Goal: Information Seeking & Learning: Learn about a topic

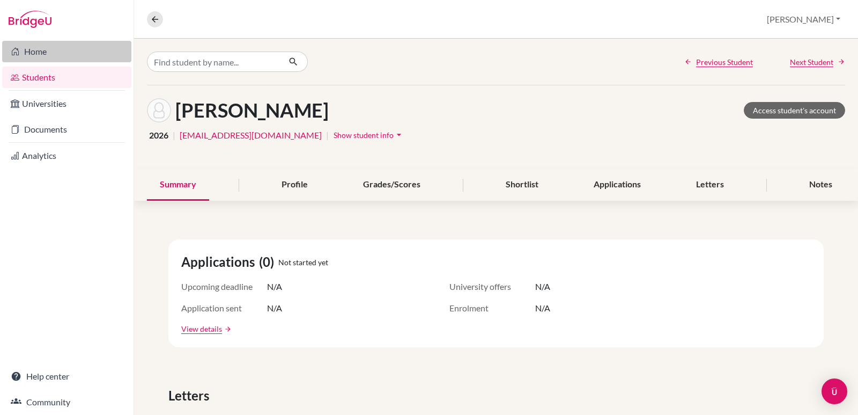
click at [45, 55] on link "Home" at bounding box center [66, 51] width 129 height 21
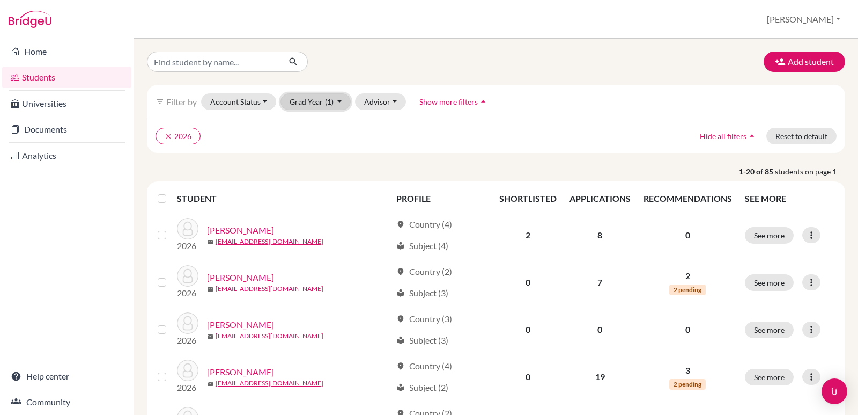
click at [341, 101] on button "Grad Year (1)" at bounding box center [316, 101] width 71 height 17
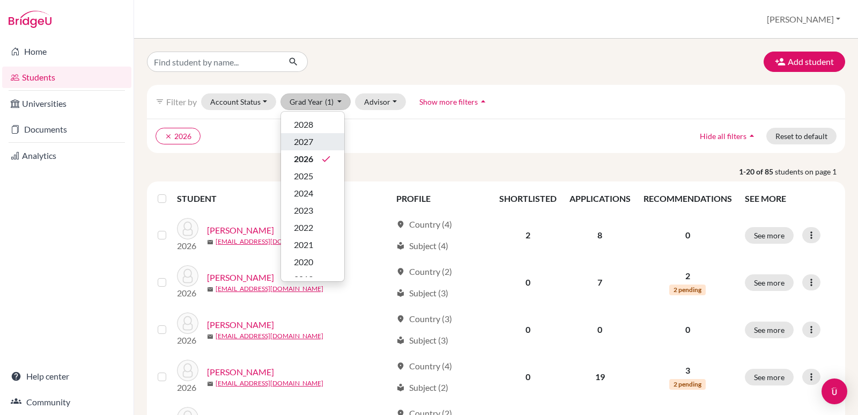
click at [305, 138] on span "2027" at bounding box center [303, 141] width 19 height 13
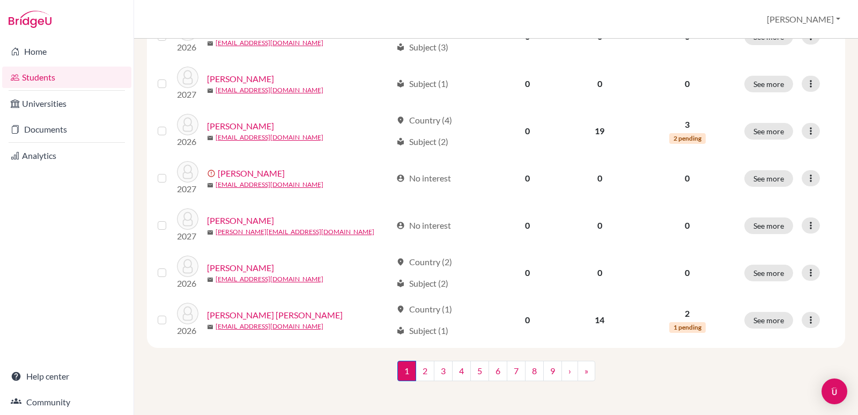
scroll to position [813, 0]
click at [439, 367] on link "3" at bounding box center [443, 370] width 19 height 20
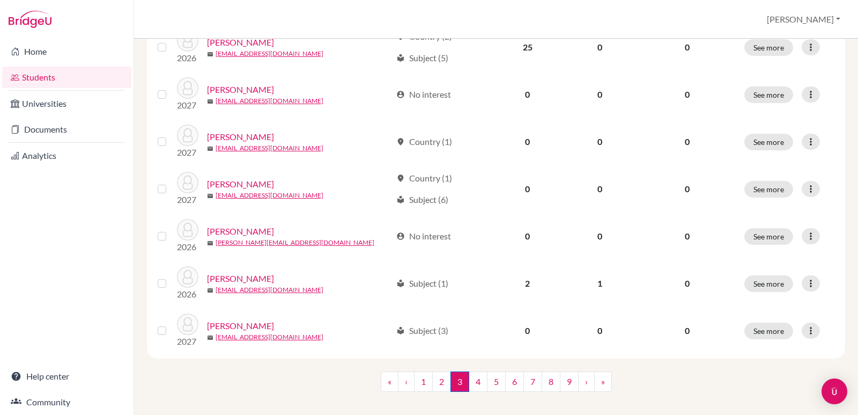
scroll to position [813, 0]
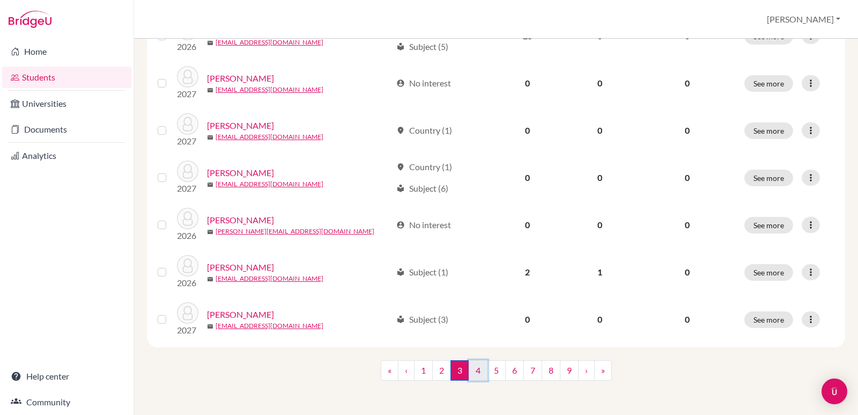
click at [470, 369] on link "4" at bounding box center [478, 370] width 19 height 20
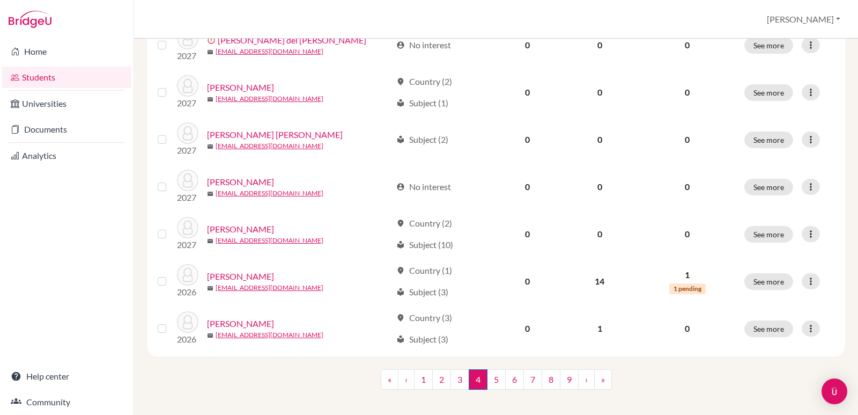
scroll to position [813, 0]
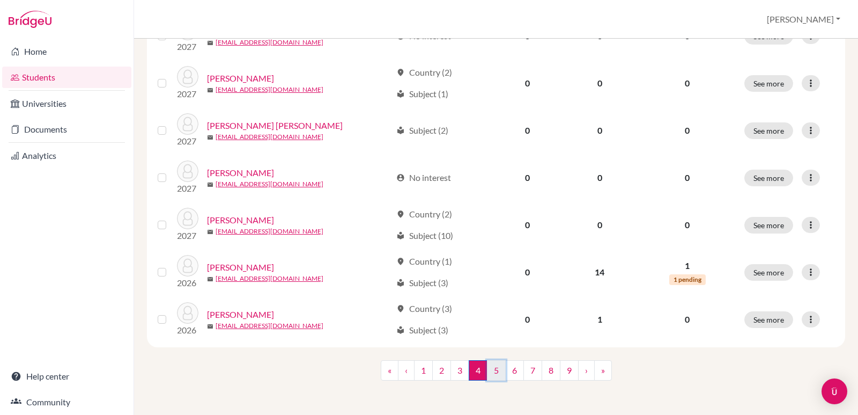
click at [492, 368] on link "5" at bounding box center [496, 370] width 19 height 20
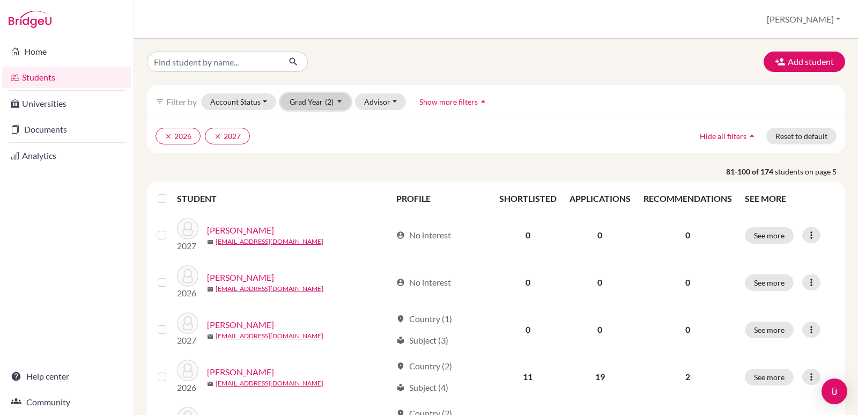
click at [340, 99] on button "Grad Year (2)" at bounding box center [316, 101] width 71 height 17
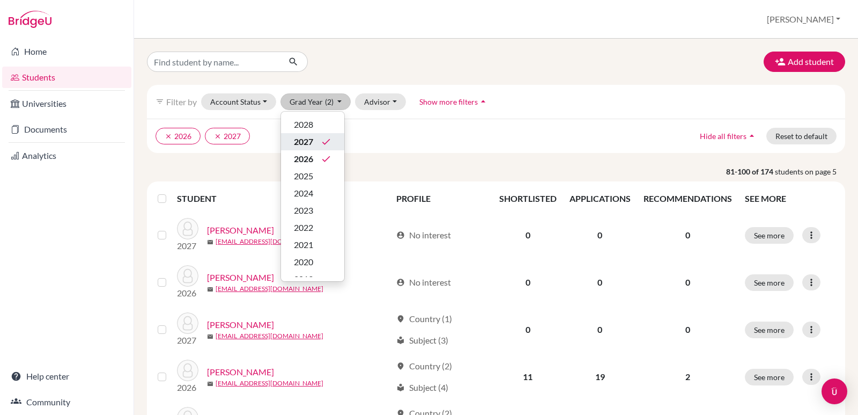
click at [312, 142] on span "2027" at bounding box center [303, 141] width 19 height 13
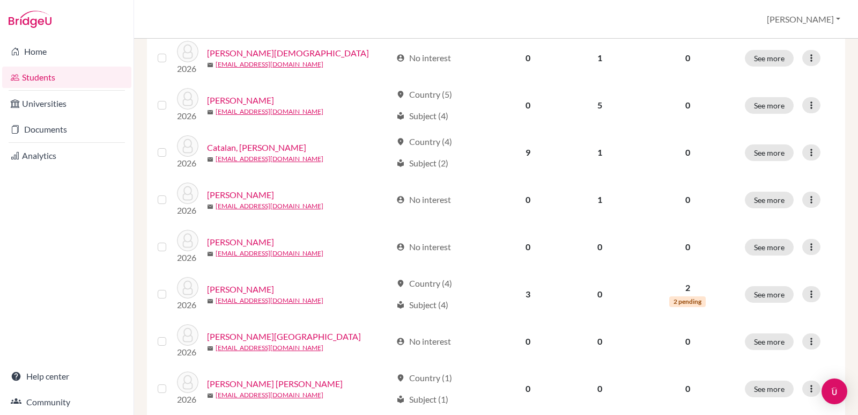
scroll to position [813, 0]
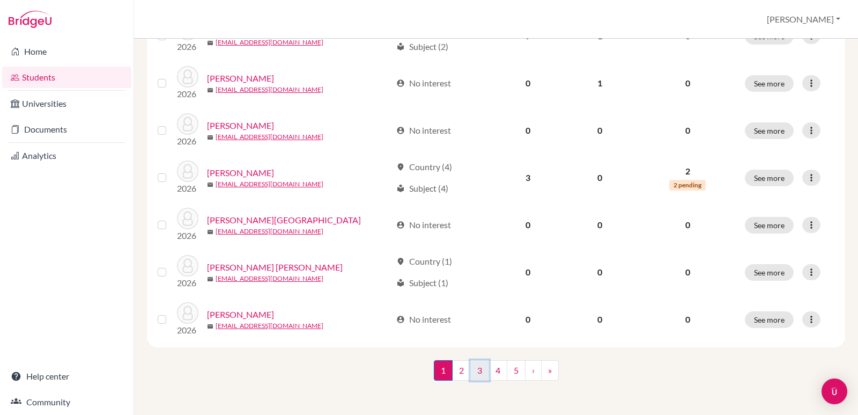
click at [477, 372] on link "3" at bounding box center [479, 370] width 19 height 20
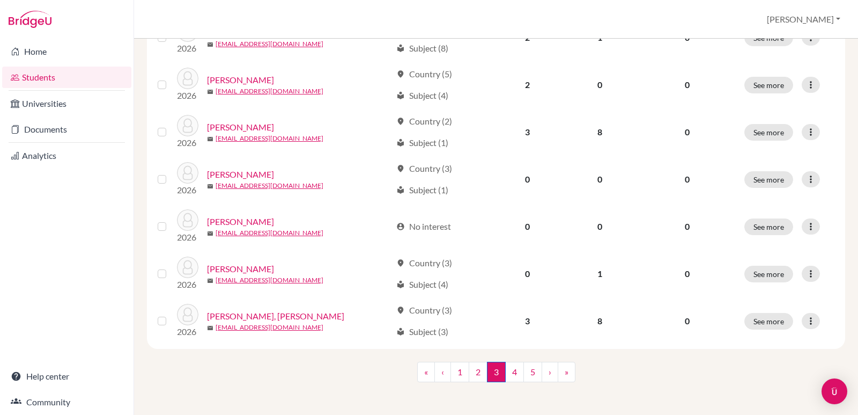
scroll to position [813, 0]
click at [476, 372] on link "2" at bounding box center [478, 370] width 19 height 20
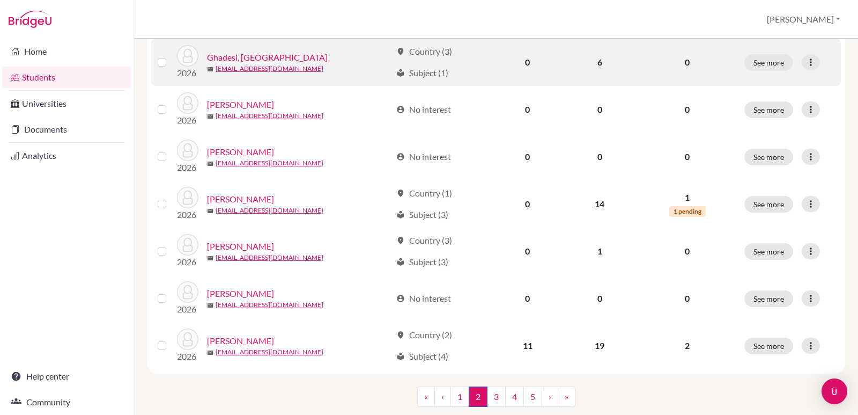
scroll to position [805, 0]
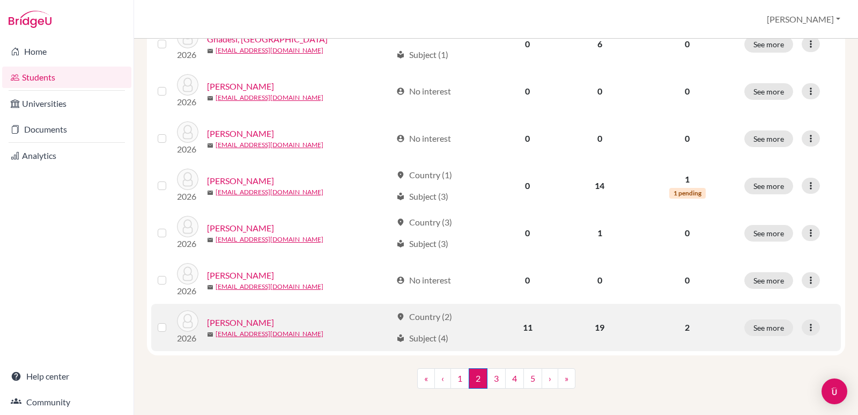
click at [238, 325] on link "[PERSON_NAME]" at bounding box center [240, 322] width 67 height 13
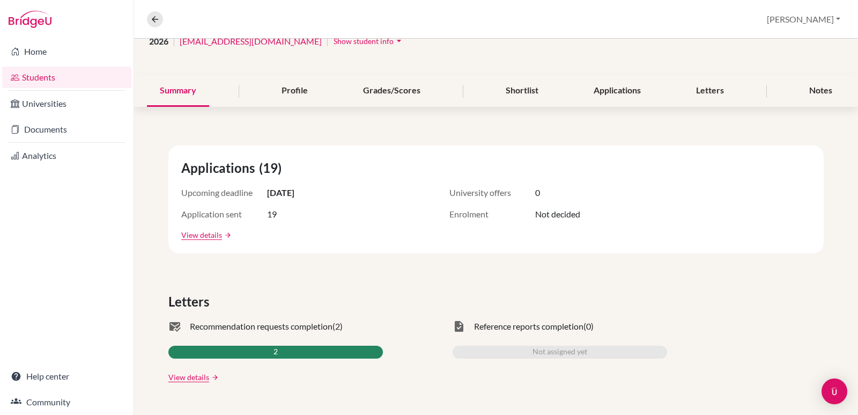
scroll to position [107, 0]
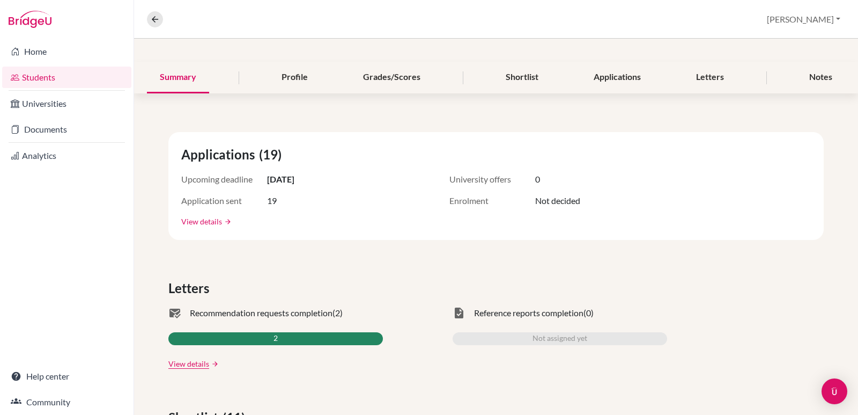
click at [200, 221] on link "View details" at bounding box center [201, 221] width 41 height 11
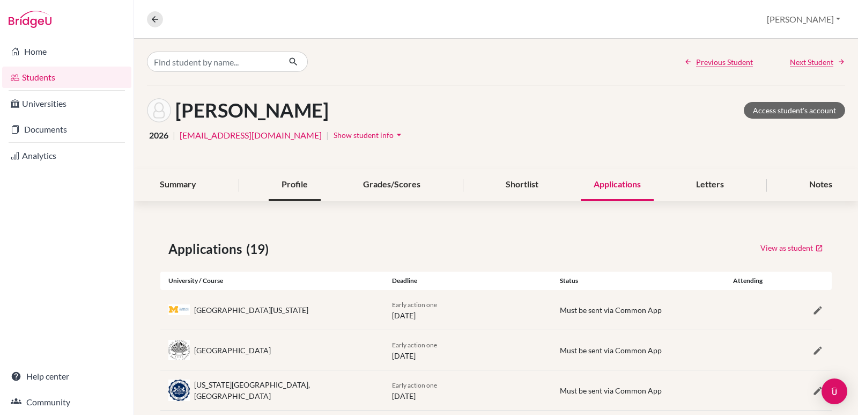
click at [287, 188] on div "Profile" at bounding box center [295, 185] width 52 height 32
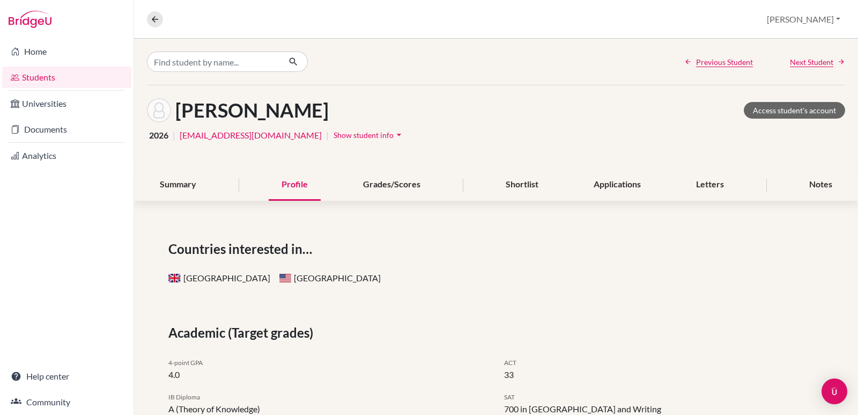
click at [287, 188] on div "Profile" at bounding box center [295, 185] width 52 height 32
click at [772, 110] on link "Access student's account" at bounding box center [794, 110] width 101 height 17
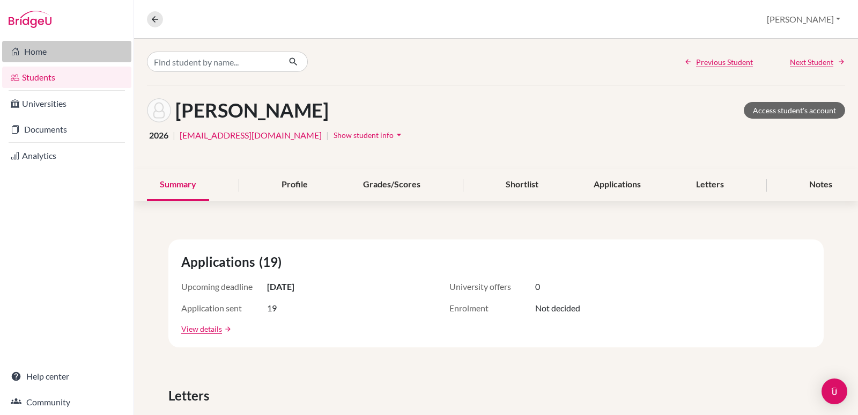
click at [25, 54] on link "Home" at bounding box center [66, 51] width 129 height 21
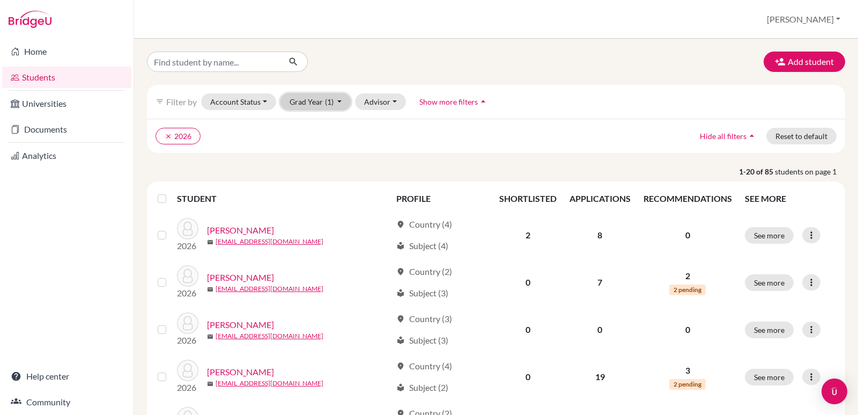
click at [337, 104] on button "Grad Year (1)" at bounding box center [316, 101] width 71 height 17
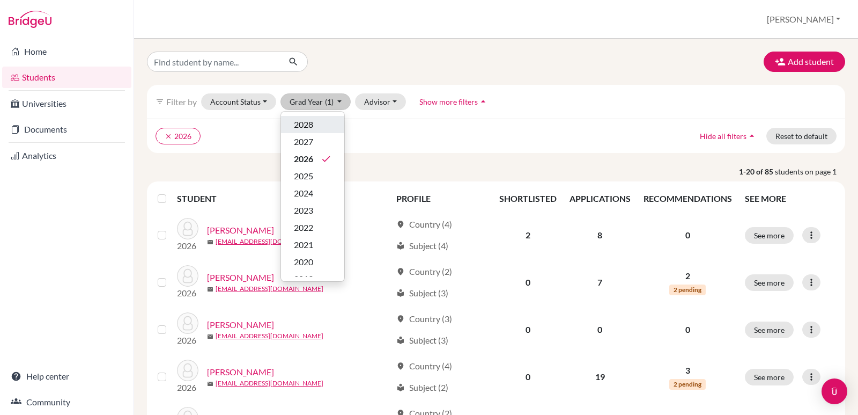
click at [308, 124] on span "2028" at bounding box center [303, 124] width 19 height 13
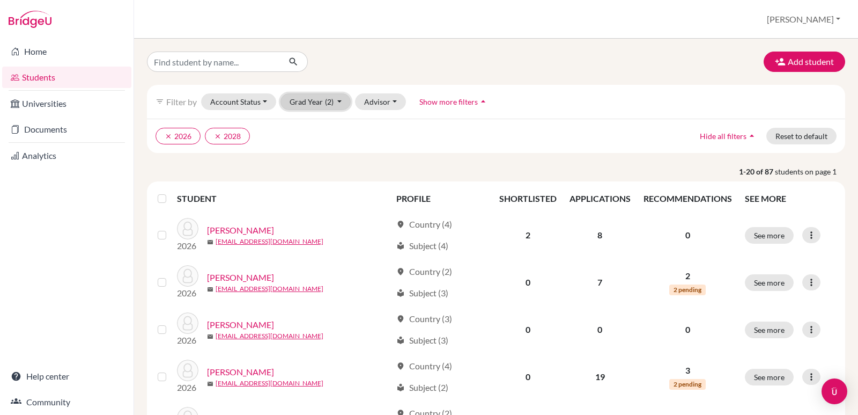
click at [343, 103] on button "Grad Year (2)" at bounding box center [316, 101] width 71 height 17
click at [306, 160] on span "2026" at bounding box center [303, 158] width 19 height 13
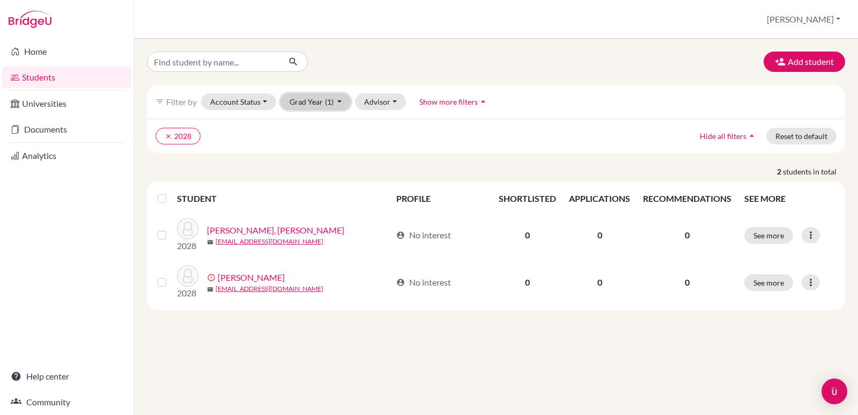
click at [343, 103] on button "Grad Year (1)" at bounding box center [316, 101] width 71 height 17
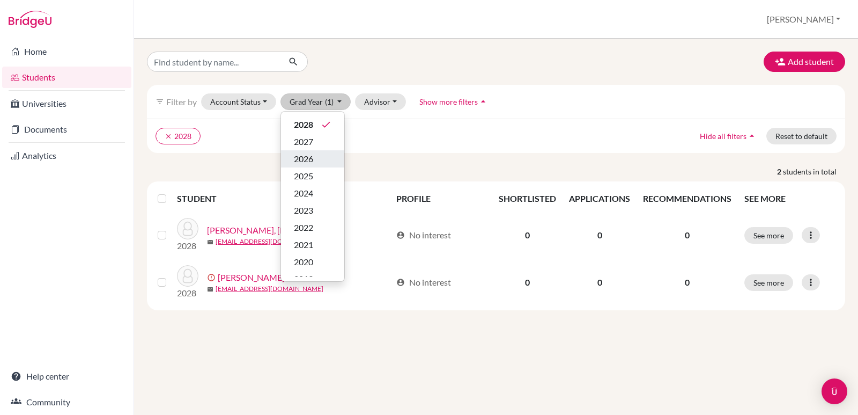
click at [309, 161] on span "2026" at bounding box center [303, 158] width 19 height 13
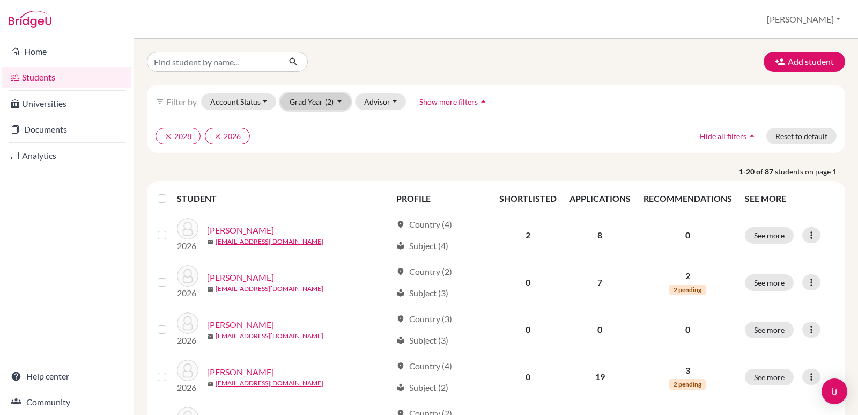
click at [335, 107] on button "Grad Year (2)" at bounding box center [316, 101] width 71 height 17
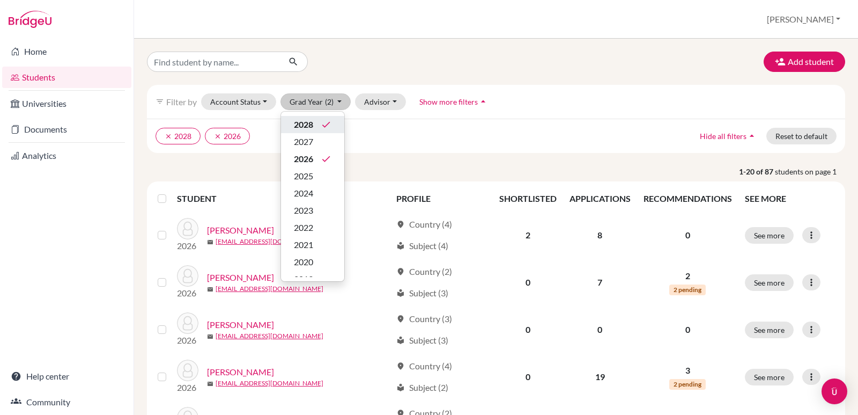
click at [311, 127] on span "2028" at bounding box center [303, 124] width 19 height 13
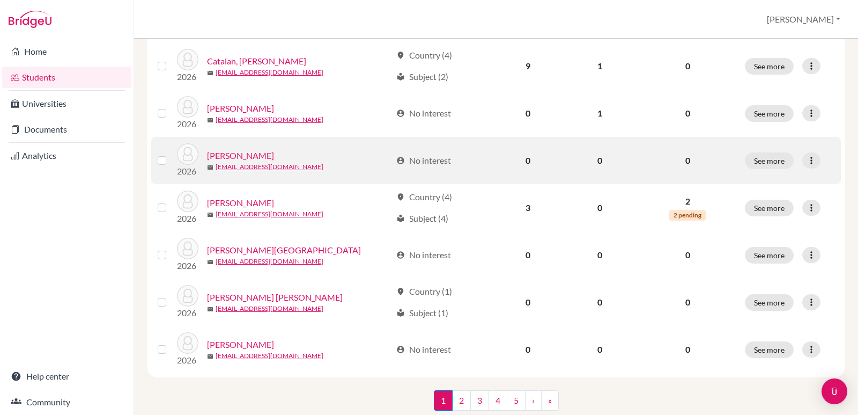
scroll to position [813, 0]
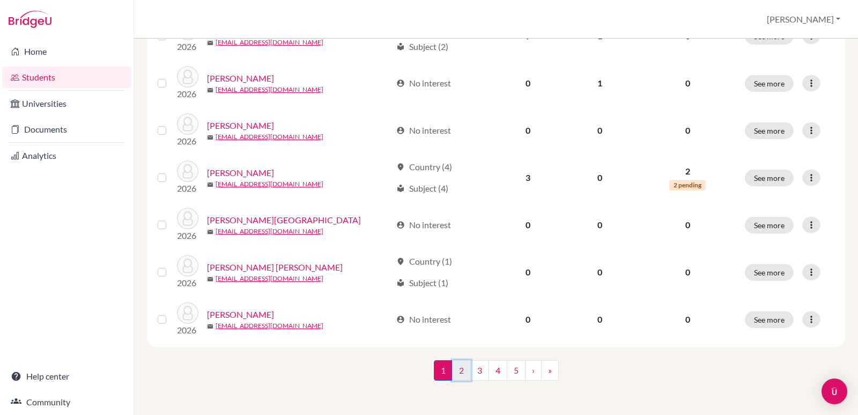
click at [455, 367] on link "2" at bounding box center [461, 370] width 19 height 20
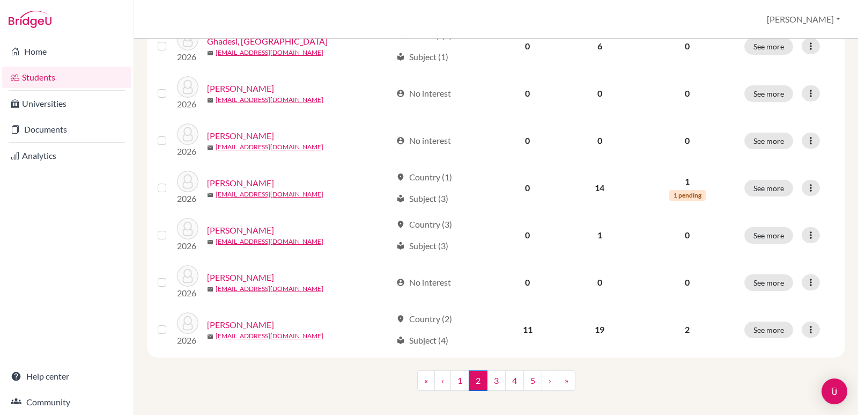
scroll to position [813, 0]
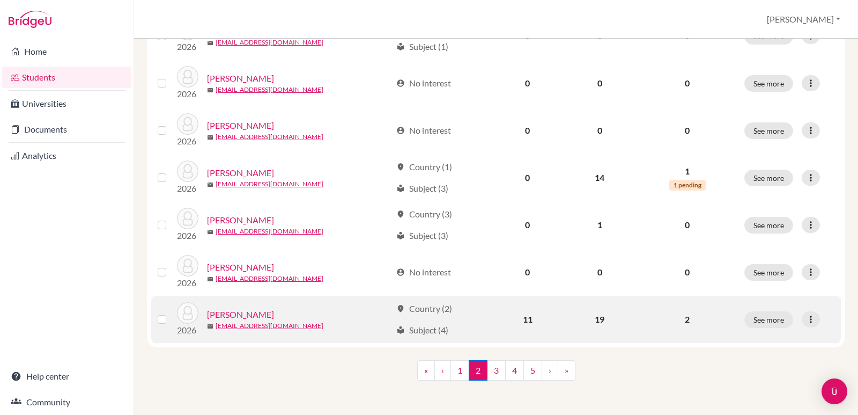
click at [247, 315] on link "[PERSON_NAME]" at bounding box center [240, 314] width 67 height 13
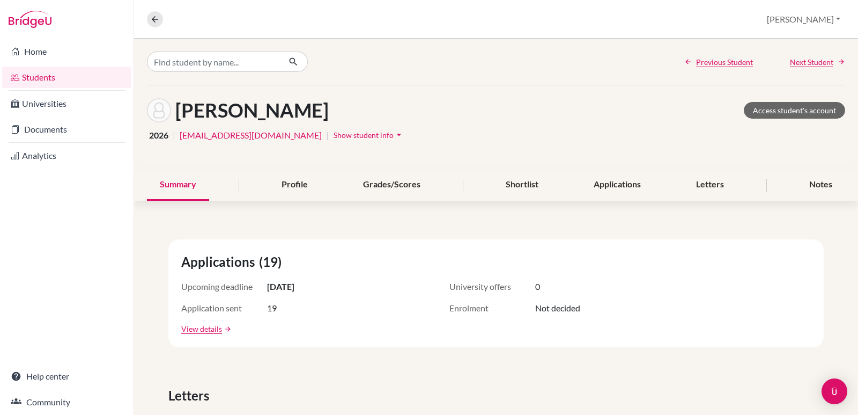
click at [394, 132] on icon "arrow_drop_down" at bounding box center [399, 134] width 11 height 11
